Goal: Transaction & Acquisition: Purchase product/service

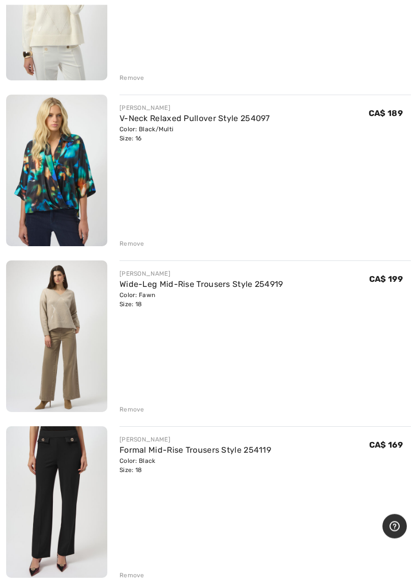
scroll to position [553, 0]
click at [72, 362] on img at bounding box center [56, 335] width 101 height 151
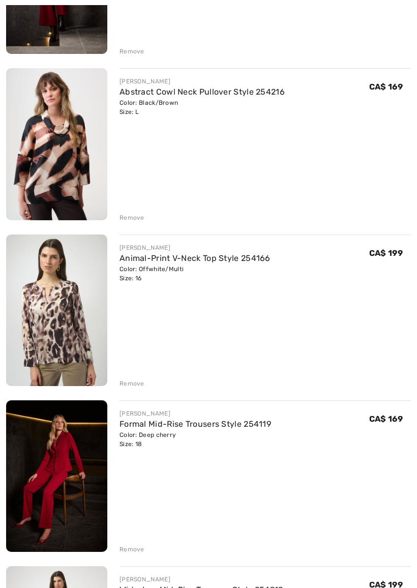
scroll to position [3398, 0]
click at [136, 381] on div "Remove" at bounding box center [131, 382] width 25 height 9
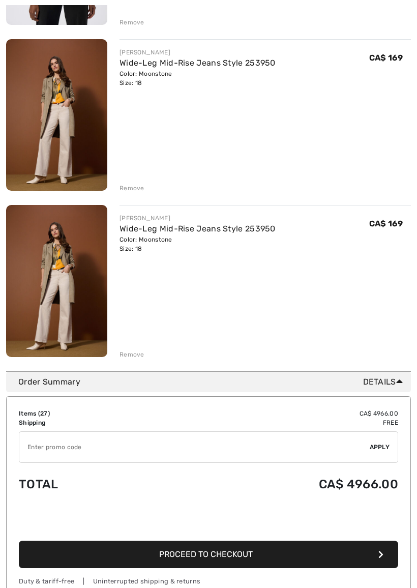
scroll to position [4257, 0]
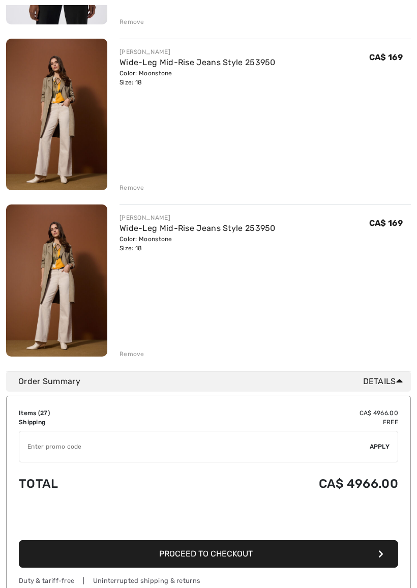
click at [161, 67] on link "Wide-Leg Mid-Rise Jeans Style 253950" at bounding box center [197, 62] width 156 height 10
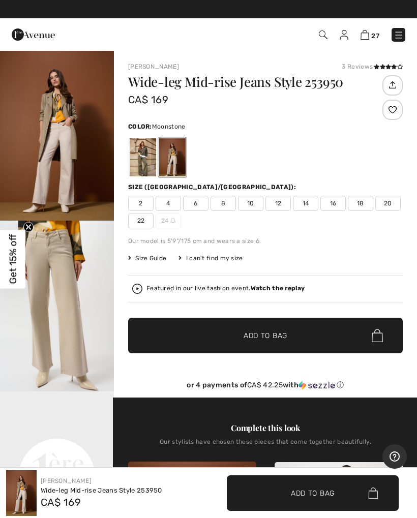
click at [150, 160] on div at bounding box center [143, 157] width 26 height 38
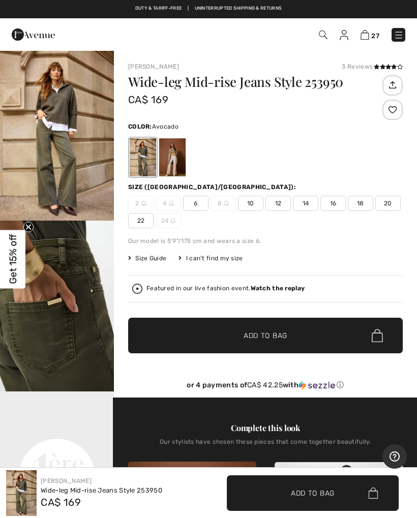
click at [178, 165] on div at bounding box center [172, 157] width 26 height 38
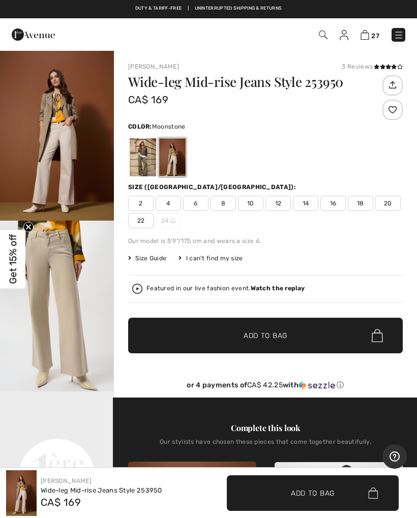
click at [140, 289] on img at bounding box center [137, 289] width 10 height 10
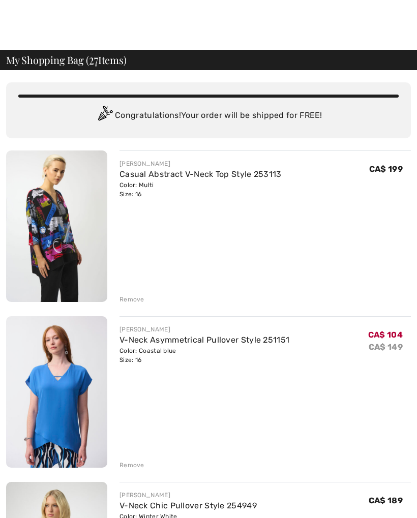
scroll to position [4285, 0]
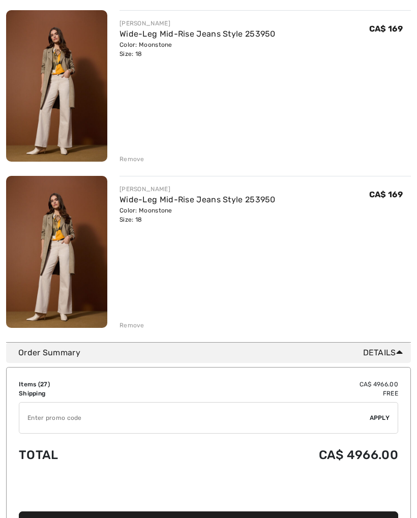
click at [139, 325] on div "Remove" at bounding box center [131, 325] width 25 height 9
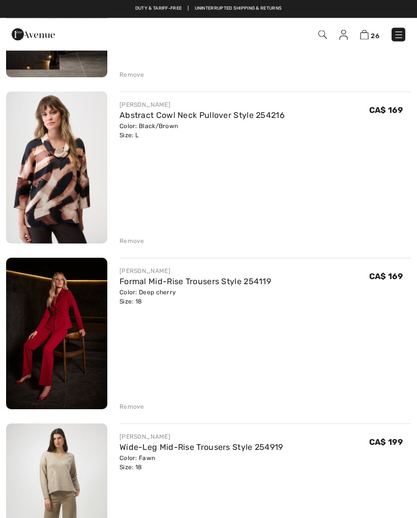
scroll to position [3369, 0]
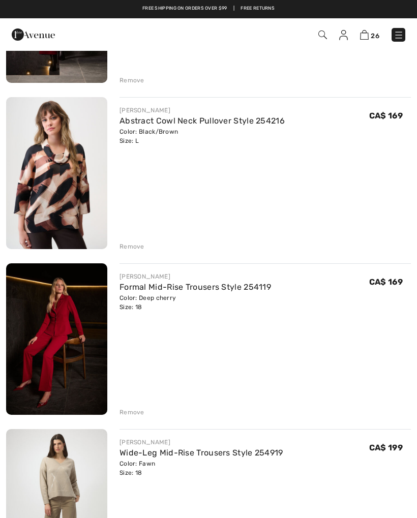
click at [68, 199] on img at bounding box center [56, 173] width 101 height 152
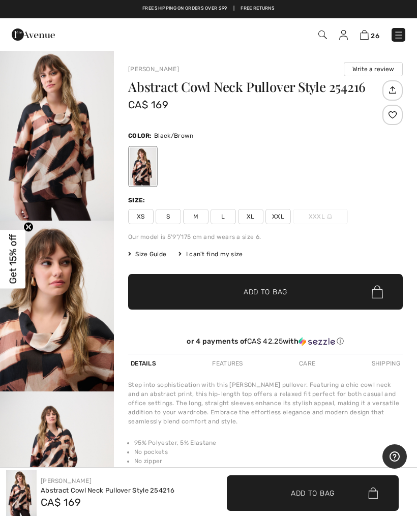
click at [70, 170] on img "1 / 6" at bounding box center [57, 135] width 114 height 171
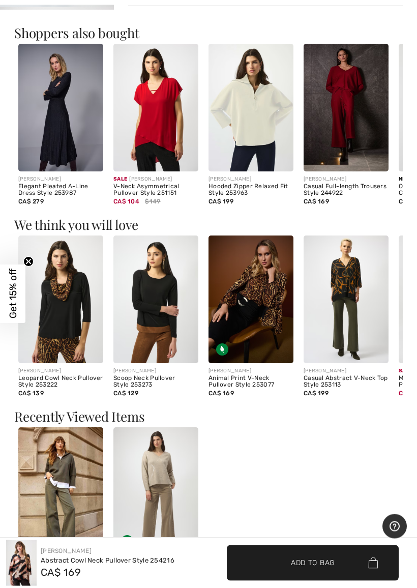
scroll to position [555, 0]
click at [372, 292] on img at bounding box center [345, 299] width 85 height 128
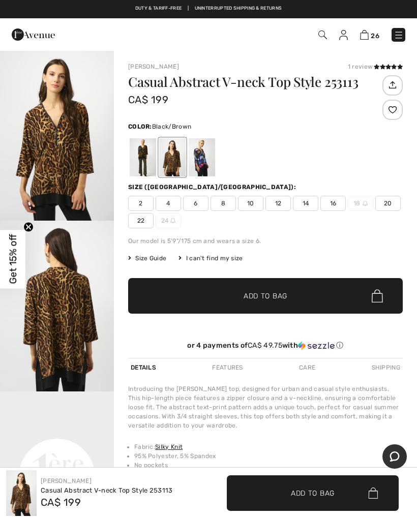
click at [77, 314] on img "2 / 5" at bounding box center [57, 306] width 114 height 171
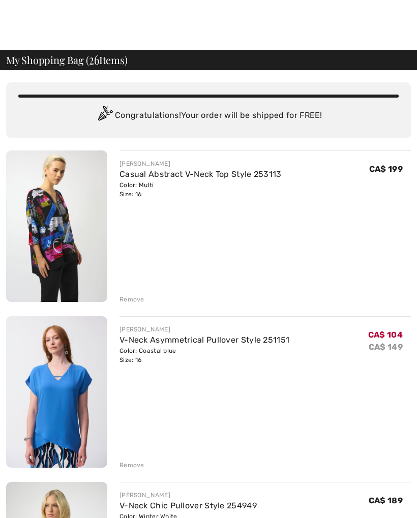
scroll to position [3369, 0]
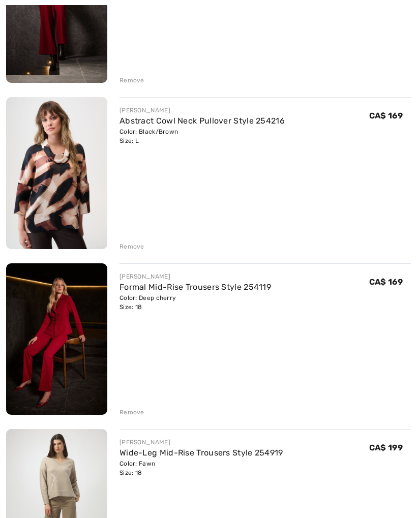
click at [82, 194] on img at bounding box center [56, 173] width 101 height 152
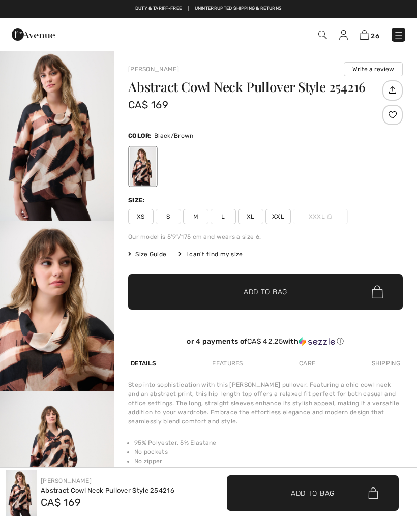
checkbox input "true"
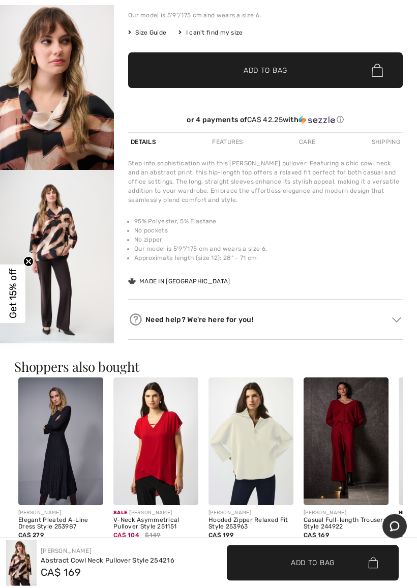
scroll to position [222, 0]
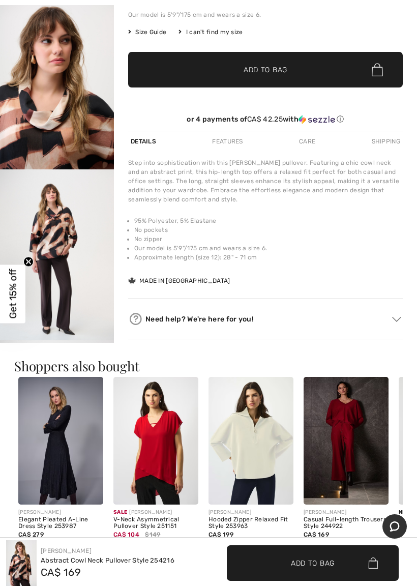
click at [70, 297] on img "3 / 6" at bounding box center [57, 254] width 114 height 171
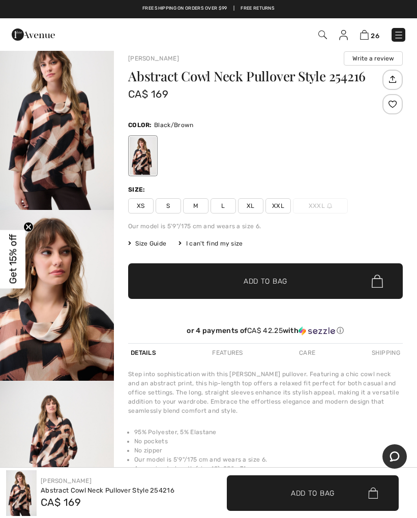
scroll to position [10, 0]
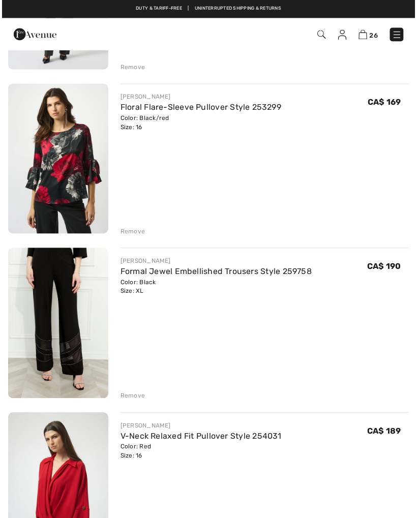
scroll to position [2720, 0]
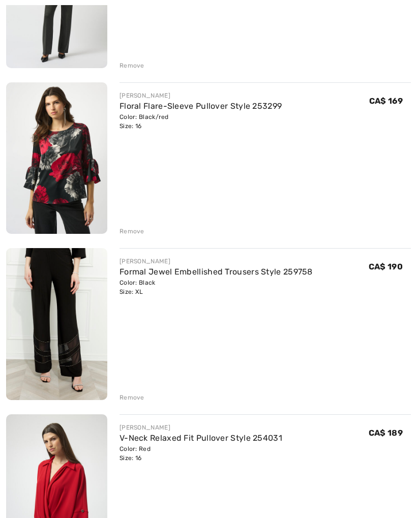
click at [73, 317] on img at bounding box center [56, 324] width 101 height 152
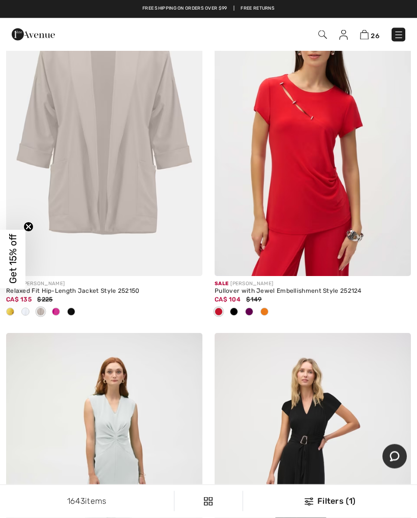
scroll to position [7356, 0]
